Goal: Information Seeking & Learning: Learn about a topic

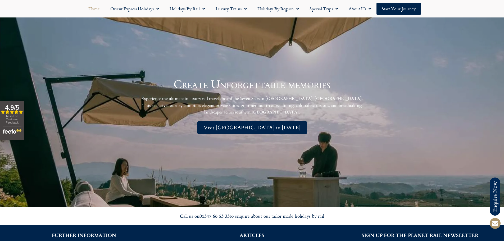
scroll to position [1227, 0]
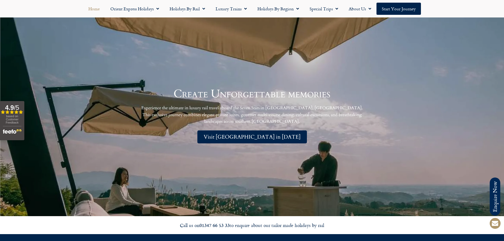
click at [255, 131] on link "Visit [GEOGRAPHIC_DATA] in [DATE]" at bounding box center [252, 137] width 110 height 13
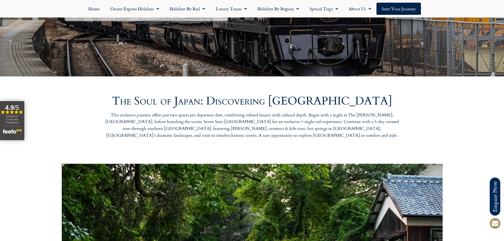
scroll to position [265, 0]
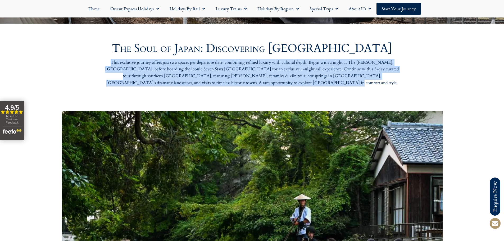
drag, startPoint x: 176, startPoint y: 78, endPoint x: 66, endPoint y: 62, distance: 110.8
click at [66, 62] on div "The Soul of Japan: Discovering Kyushu This exclusive journey offers just two sp…" at bounding box center [252, 74] width 504 height 68
click at [183, 88] on div "This exclusive journey offers just two spaces per departure date, combining ref…" at bounding box center [252, 74] width 302 height 30
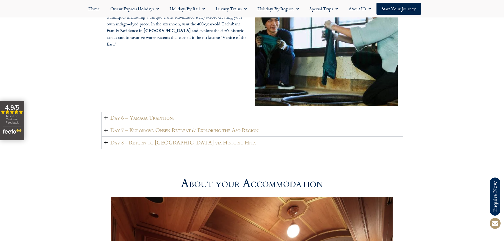
scroll to position [1350, 0]
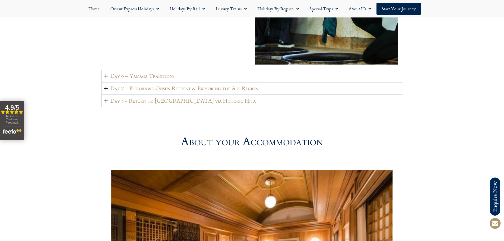
click at [162, 98] on h2 "Day 8 - Return to Fukuoka via Historic Hita" at bounding box center [183, 101] width 146 height 7
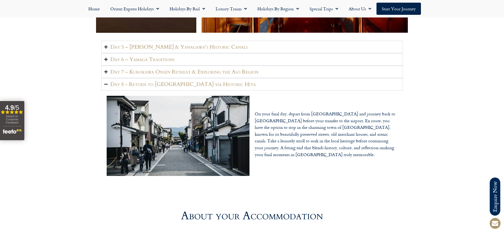
scroll to position [1191, 0]
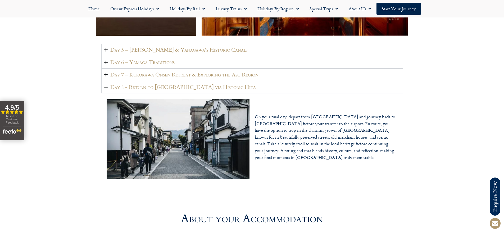
click at [201, 71] on h2 "Day 7 – Kurokawa Onsen Retreat & Exploring the Aso Region" at bounding box center [184, 74] width 148 height 7
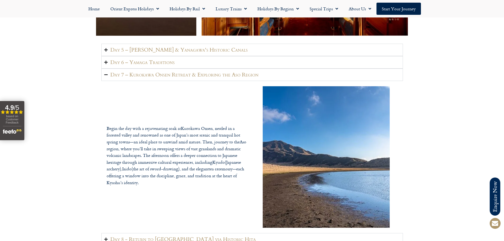
click at [184, 69] on summary "Day 7 – Kurokawa Onsen Retreat & Exploring the Aso Region" at bounding box center [252, 75] width 302 height 12
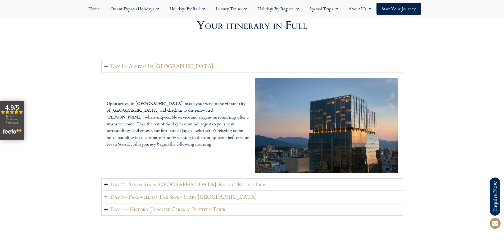
scroll to position [794, 0]
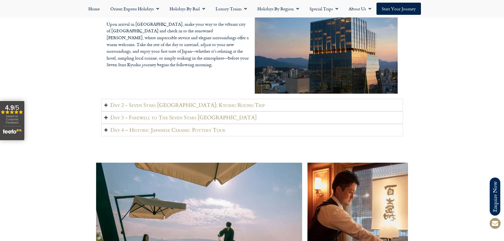
click at [179, 102] on h2 "Day 2 - Seven Stars Kyushu: Kyushu Round Trip" at bounding box center [187, 105] width 155 height 7
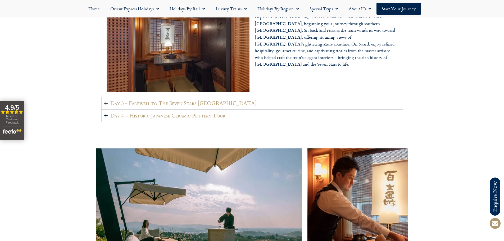
scroll to position [821, 0]
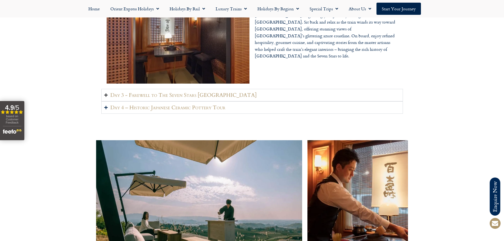
click at [184, 92] on h2 "Day 3 - Farewell to The Seven Stars Kyushu" at bounding box center [183, 95] width 146 height 7
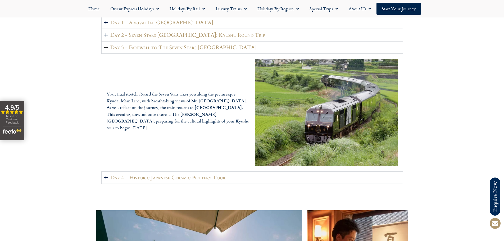
scroll to position [768, 0]
